Goal: Task Accomplishment & Management: Manage account settings

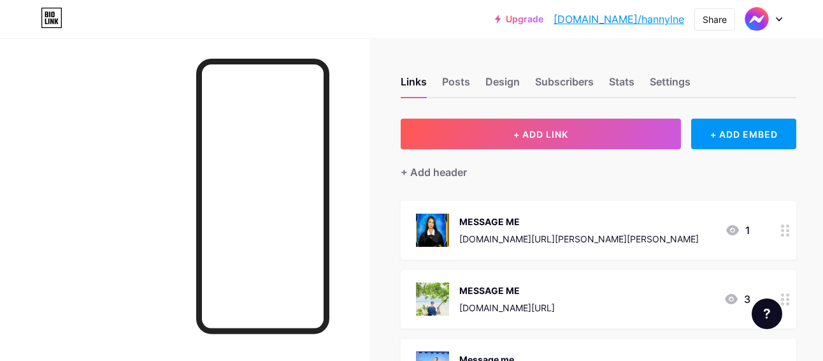
drag, startPoint x: 67, startPoint y: 132, endPoint x: 48, endPoint y: 123, distance: 20.5
click at [48, 123] on div at bounding box center [185, 218] width 370 height 361
click at [770, 295] on div "Feature requests Help center Contact support" at bounding box center [762, 308] width 41 height 41
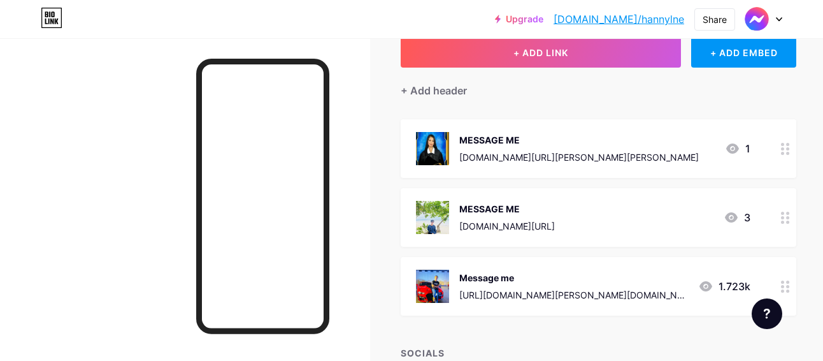
scroll to position [102, 0]
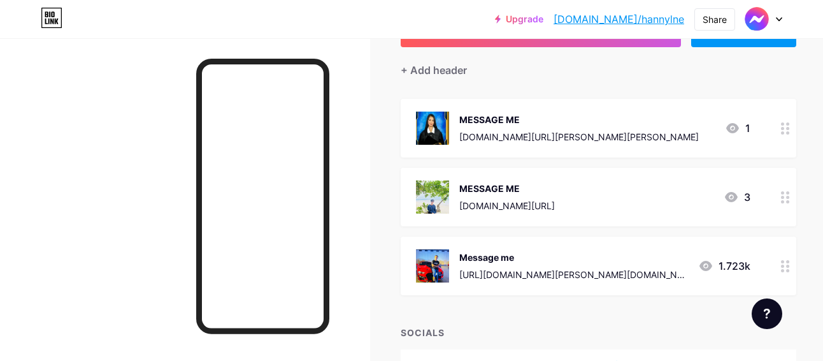
click at [775, 203] on div at bounding box center [786, 197] width 22 height 59
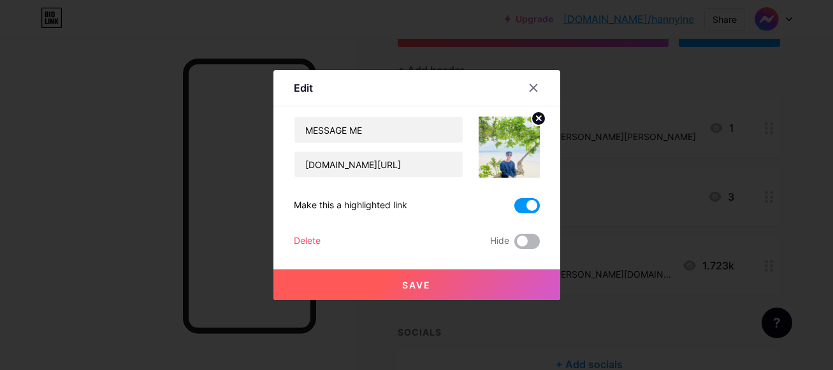
click at [526, 243] on span at bounding box center [526, 241] width 25 height 15
click at [514, 245] on input "checkbox" at bounding box center [514, 245] width 0 height 0
click at [526, 243] on span at bounding box center [526, 241] width 25 height 15
click at [514, 245] on input "checkbox" at bounding box center [514, 245] width 0 height 0
click at [529, 237] on span at bounding box center [526, 241] width 25 height 15
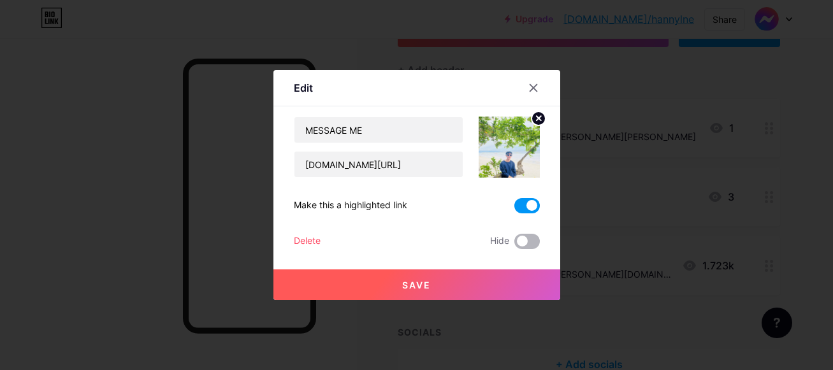
click at [514, 245] on input "checkbox" at bounding box center [514, 245] width 0 height 0
click at [524, 201] on span at bounding box center [526, 205] width 25 height 15
click at [514, 209] on input "checkbox" at bounding box center [514, 209] width 0 height 0
click at [496, 280] on button "Save" at bounding box center [416, 285] width 287 height 31
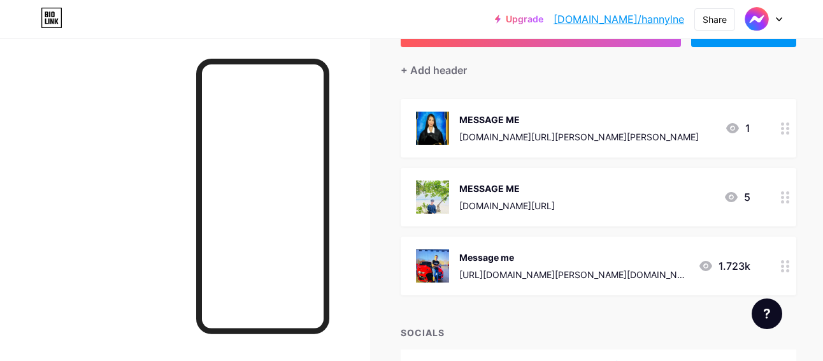
click at [775, 272] on div at bounding box center [786, 265] width 22 height 59
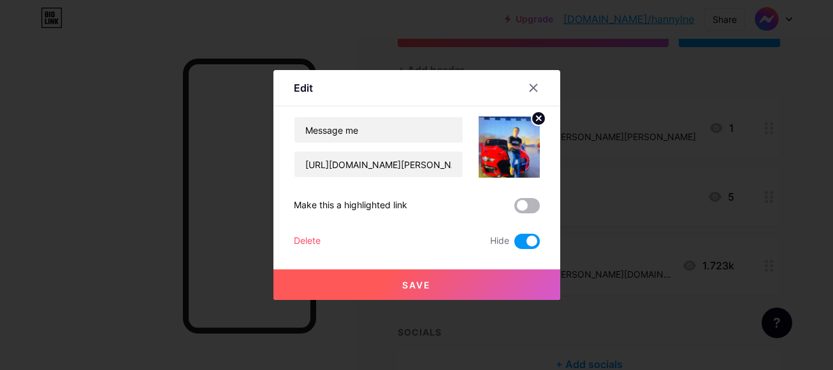
click at [527, 204] on span at bounding box center [526, 205] width 25 height 15
click at [514, 209] on input "checkbox" at bounding box center [514, 209] width 0 height 0
click at [525, 236] on span at bounding box center [526, 241] width 25 height 15
click at [514, 245] on input "checkbox" at bounding box center [514, 245] width 0 height 0
click at [498, 278] on button "Save" at bounding box center [416, 285] width 287 height 31
